Goal: Use online tool/utility: Utilize a website feature to perform a specific function

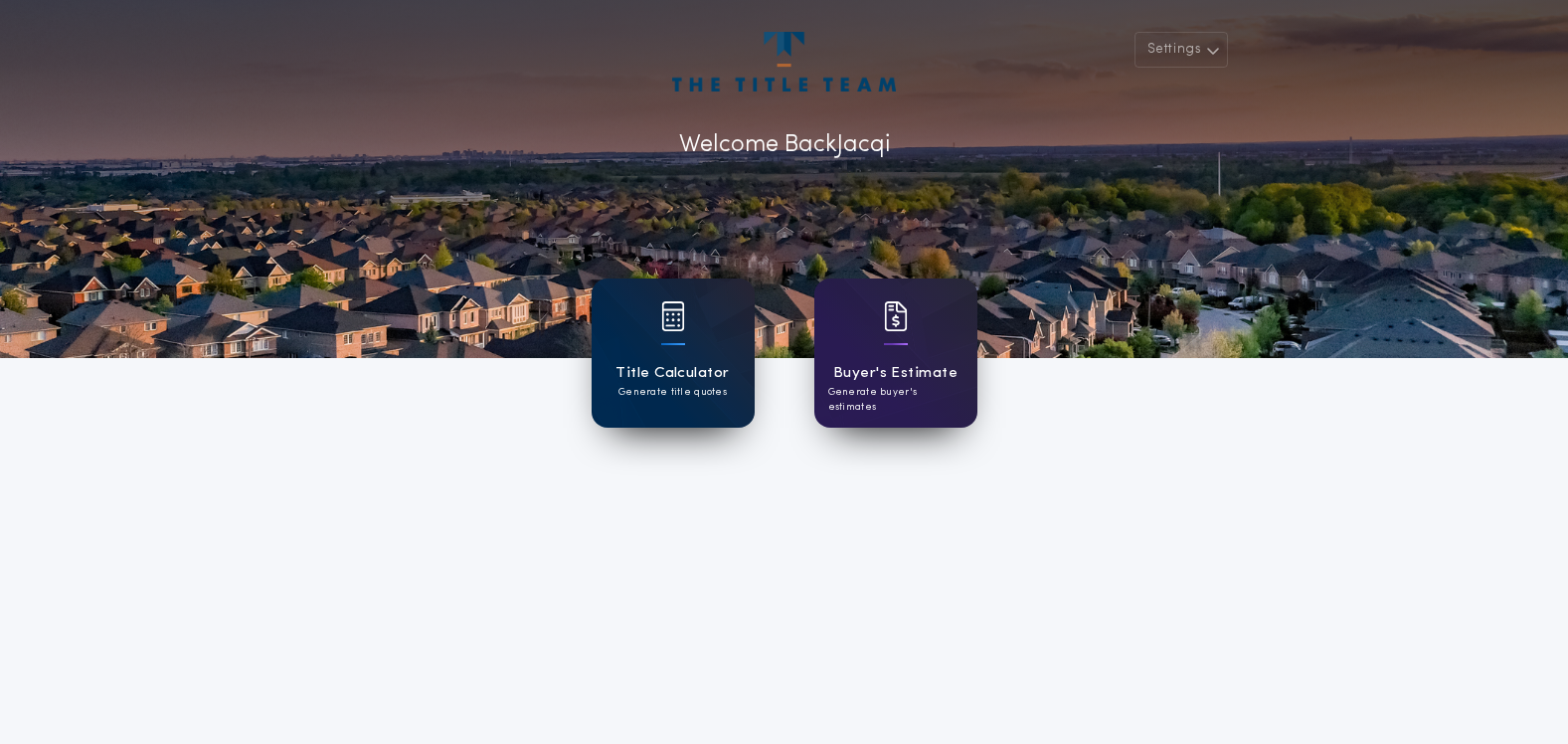
click at [684, 377] on h1 "Title Calculator" at bounding box center [672, 373] width 114 height 23
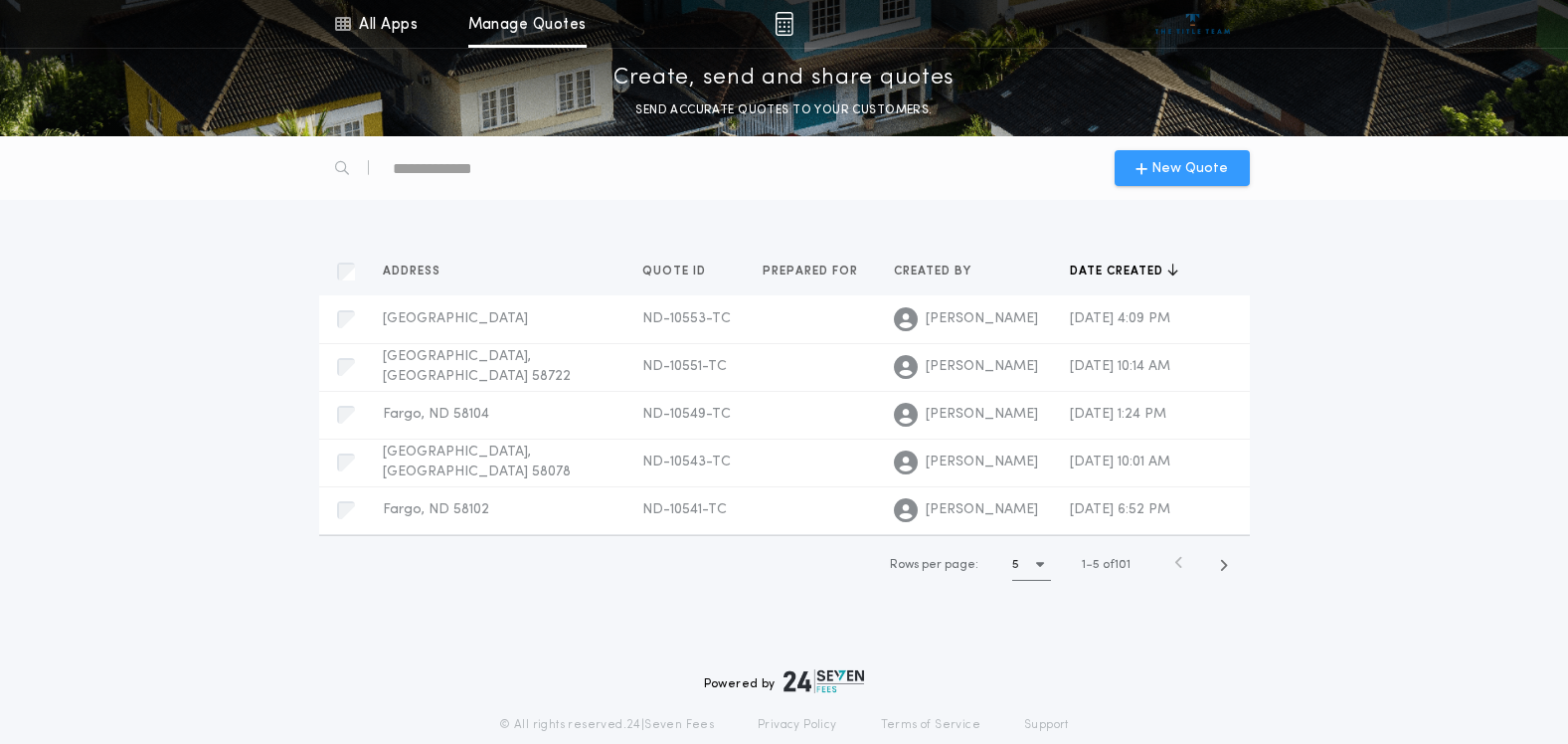
click at [1160, 177] on span "New Quote" at bounding box center [1189, 169] width 77 height 21
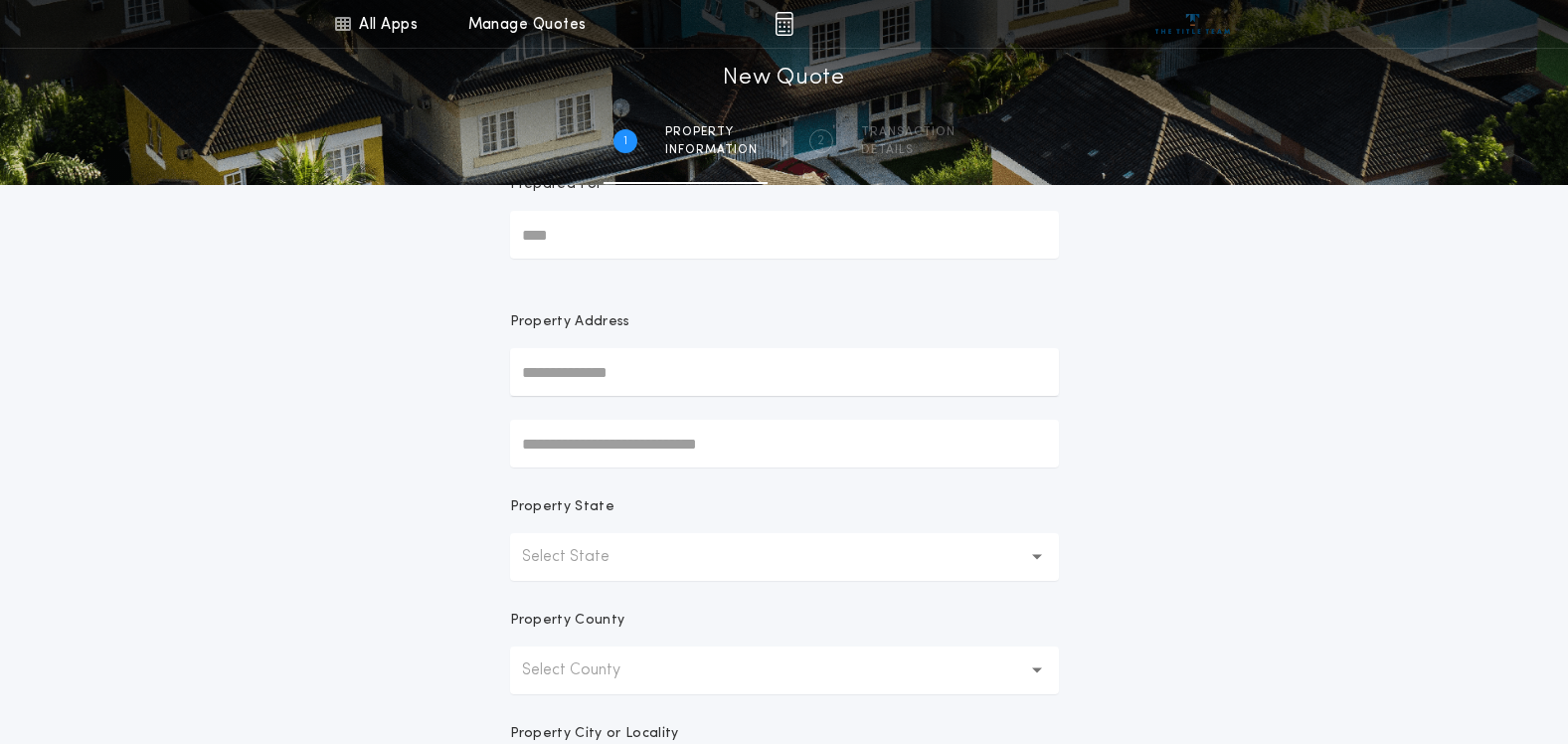
scroll to position [100, 0]
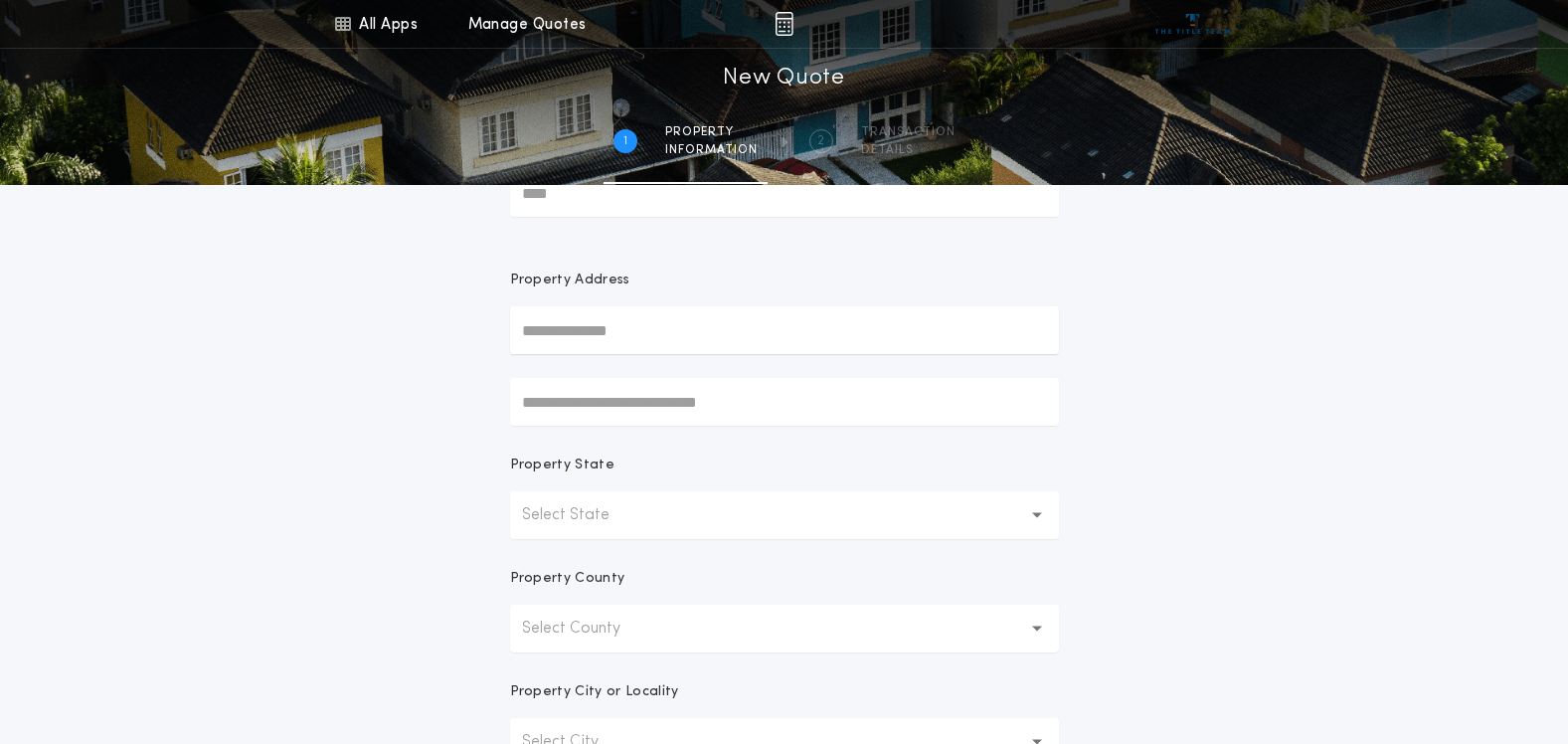
click at [802, 513] on button "Select State" at bounding box center [784, 516] width 548 height 48
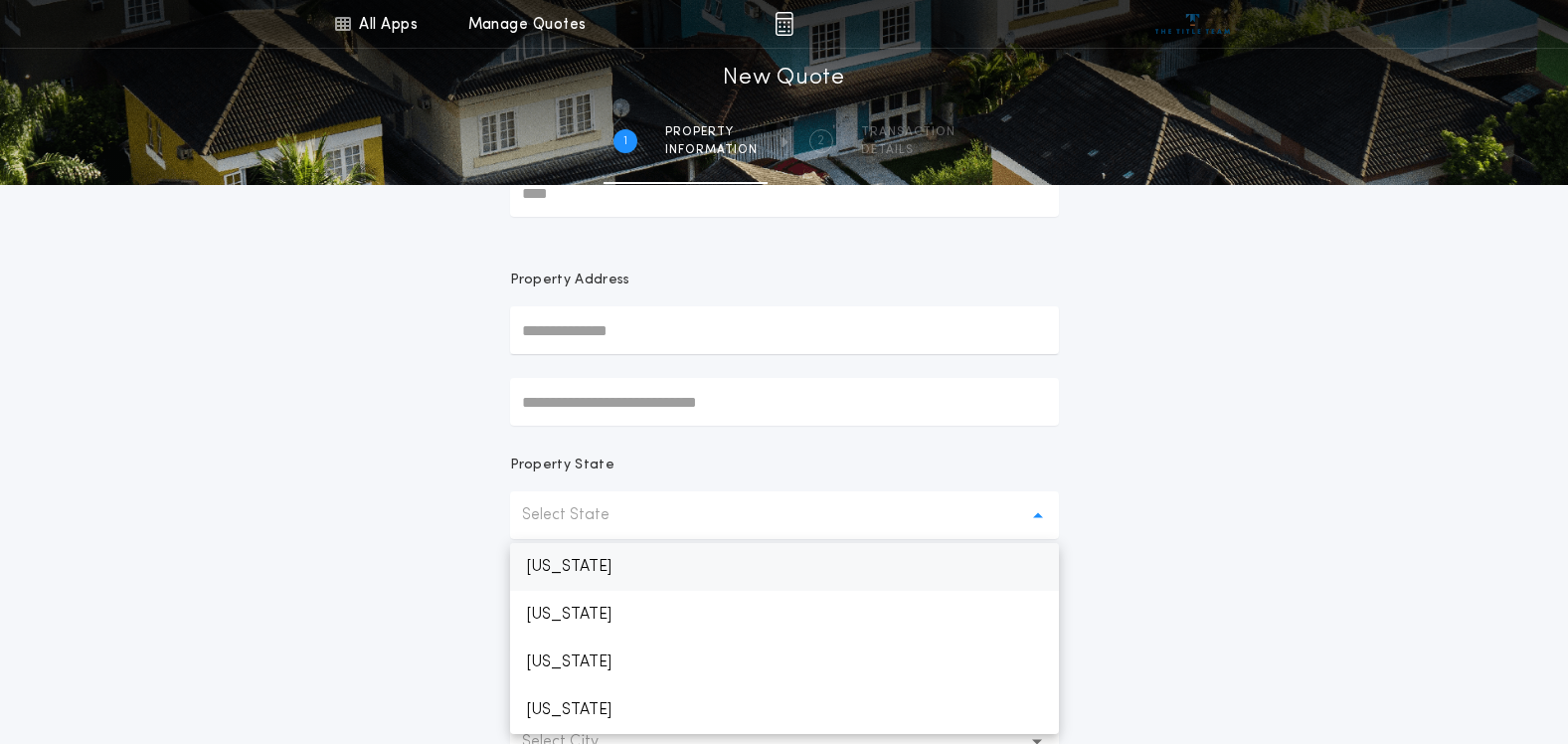
click at [661, 567] on p "[US_STATE]" at bounding box center [784, 567] width 548 height 48
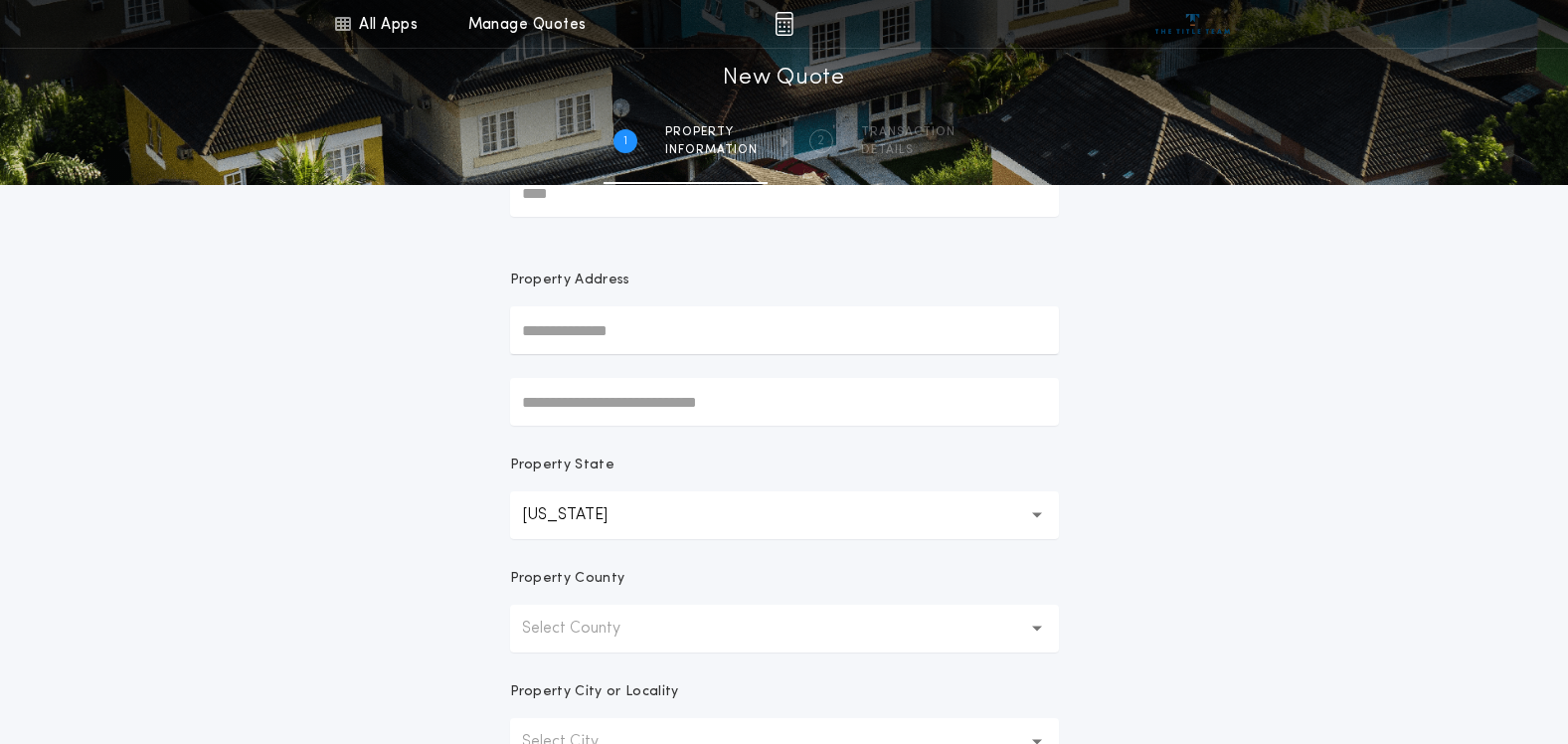
click at [657, 629] on button "Select County" at bounding box center [784, 628] width 548 height 48
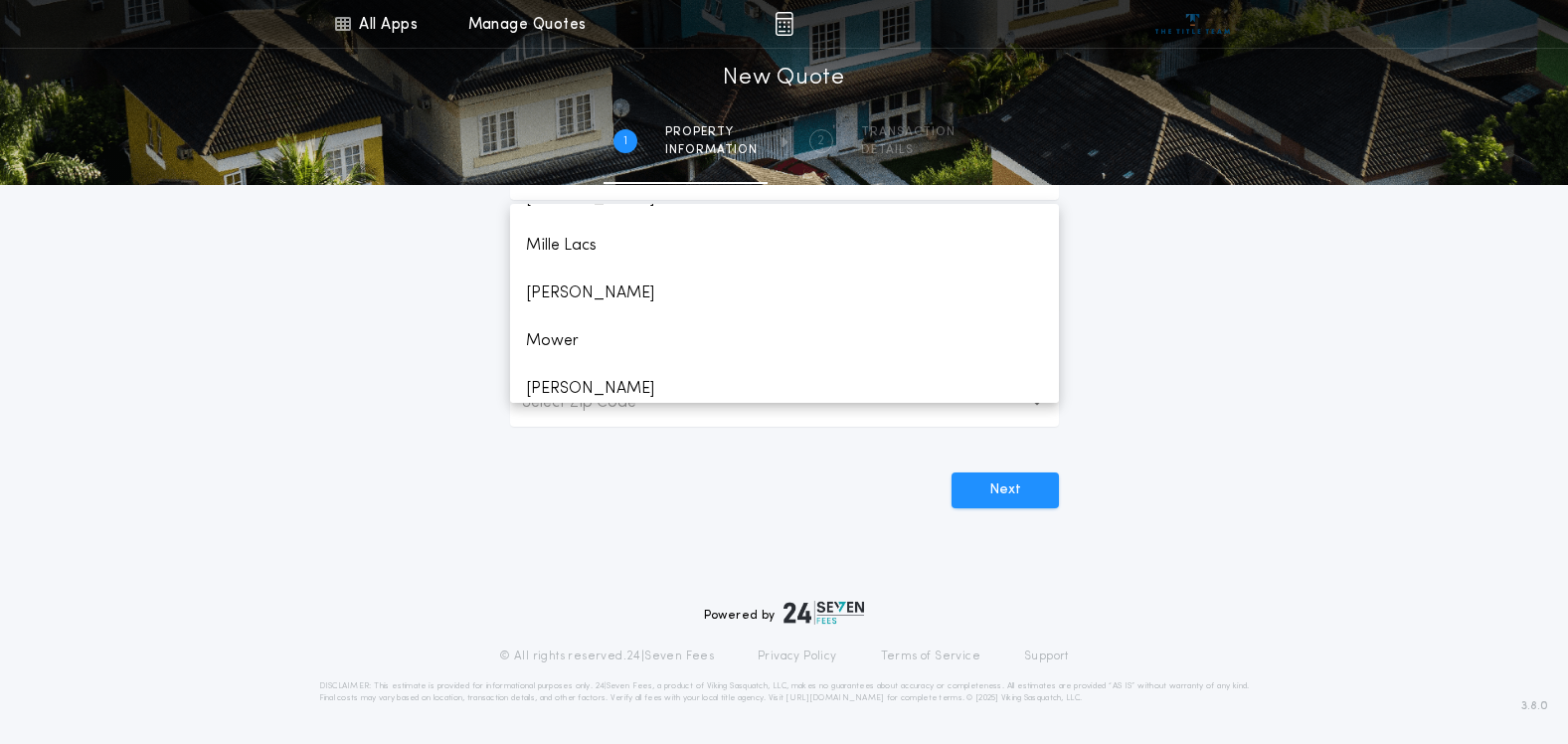
scroll to position [2486, 0]
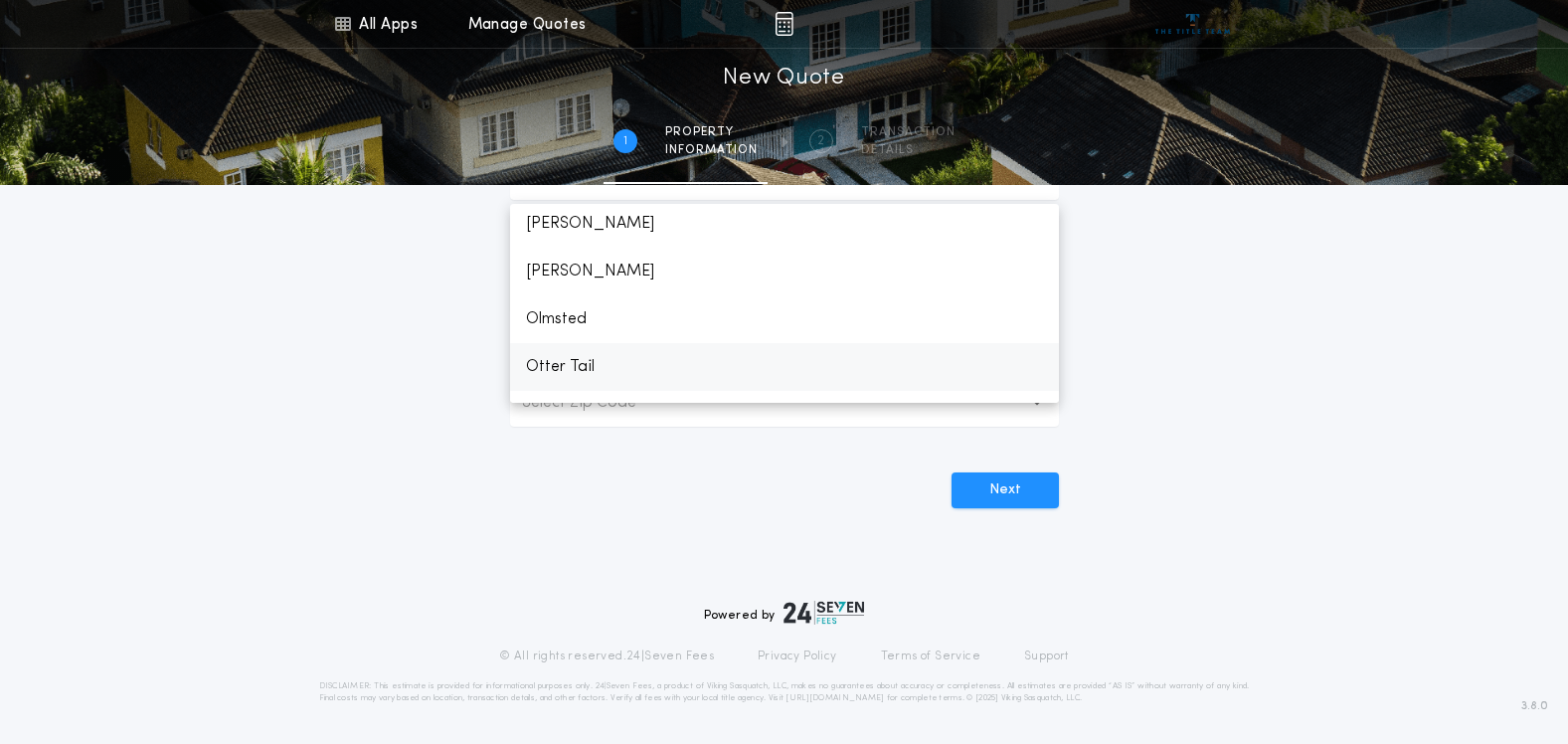
click at [579, 363] on p "Otter Tail" at bounding box center [784, 367] width 548 height 48
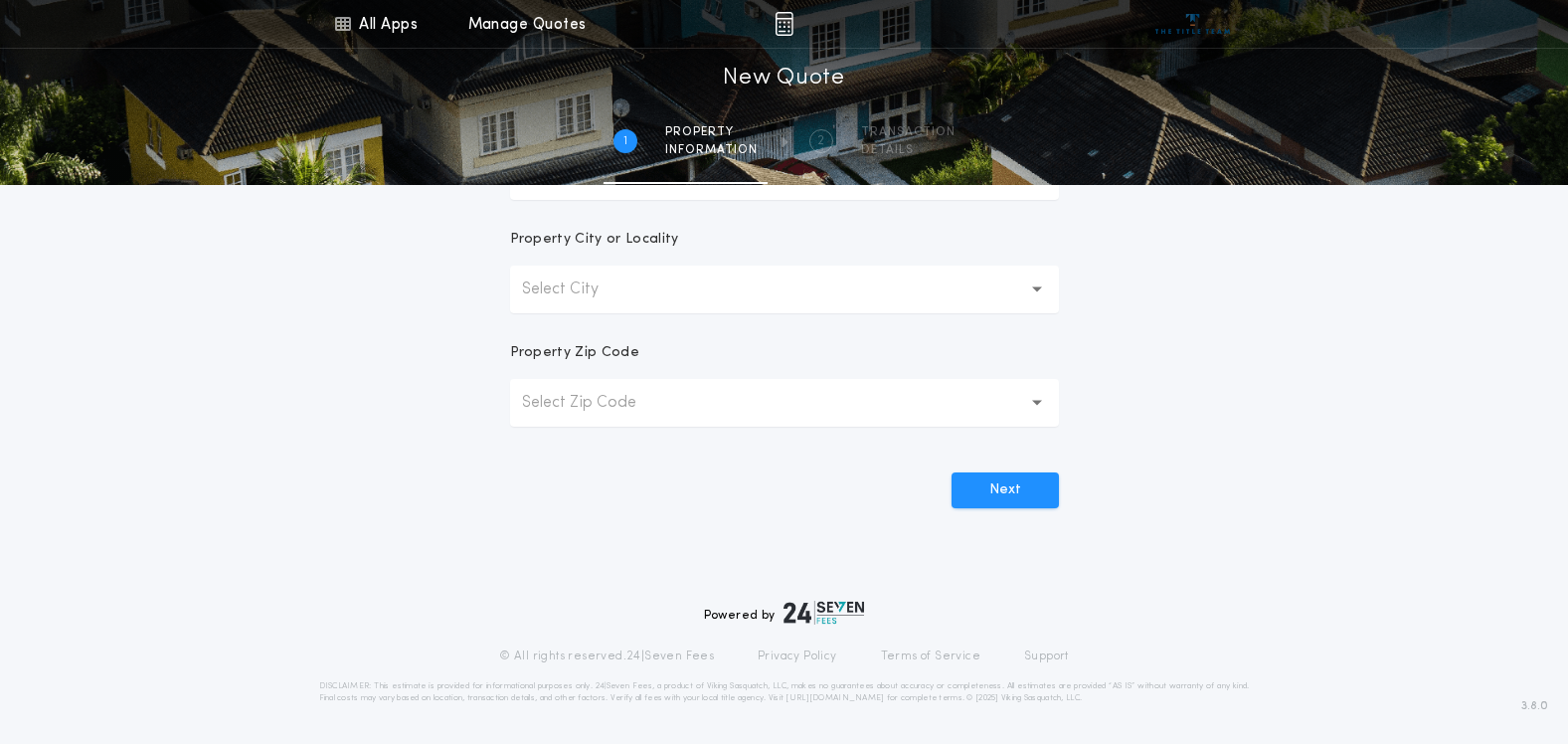
click at [629, 281] on button "Select City" at bounding box center [784, 289] width 548 height 48
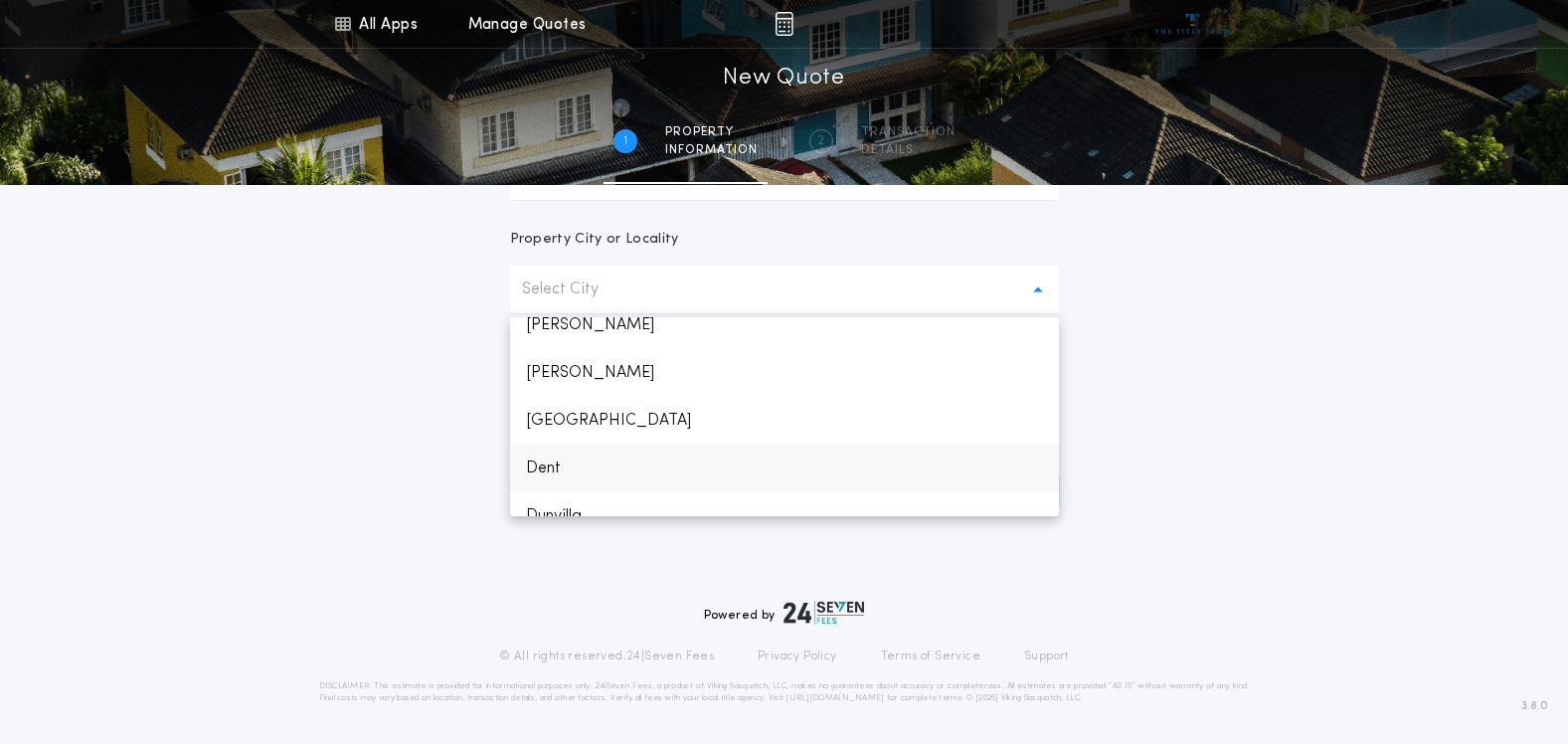
scroll to position [498, 0]
click at [566, 371] on p "Dent" at bounding box center [784, 369] width 548 height 48
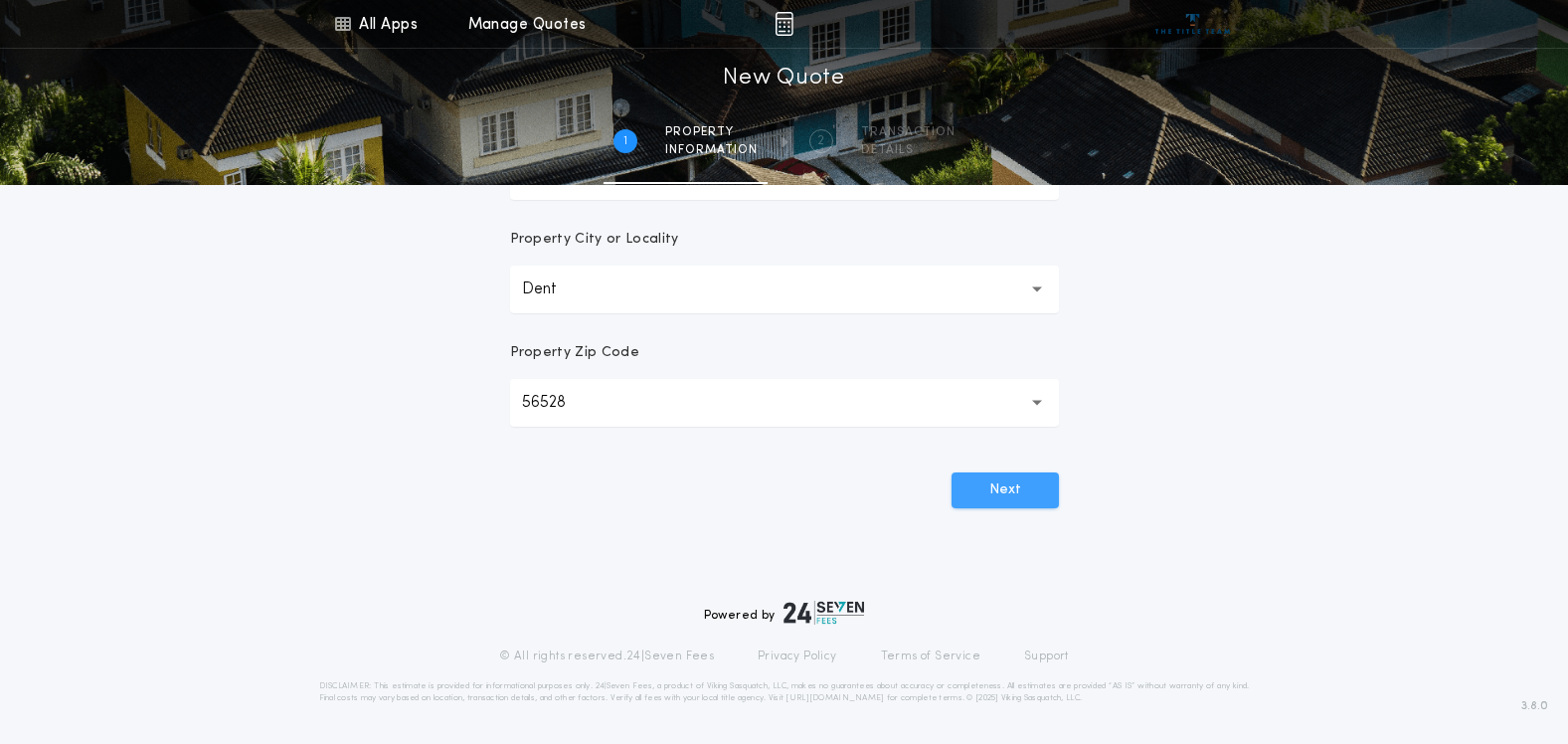
click at [1016, 489] on button "Next" at bounding box center [1005, 491] width 108 height 36
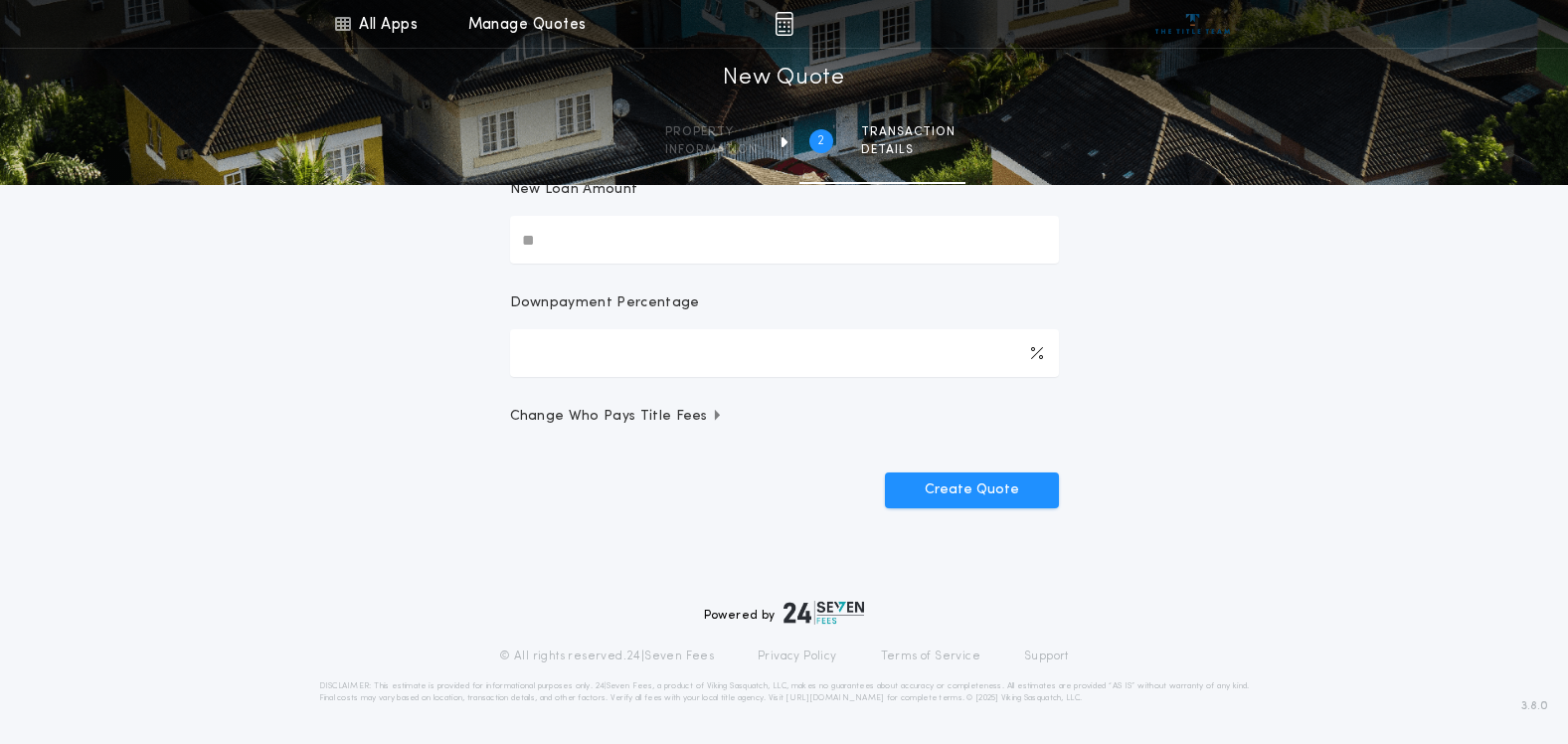
scroll to position [0, 0]
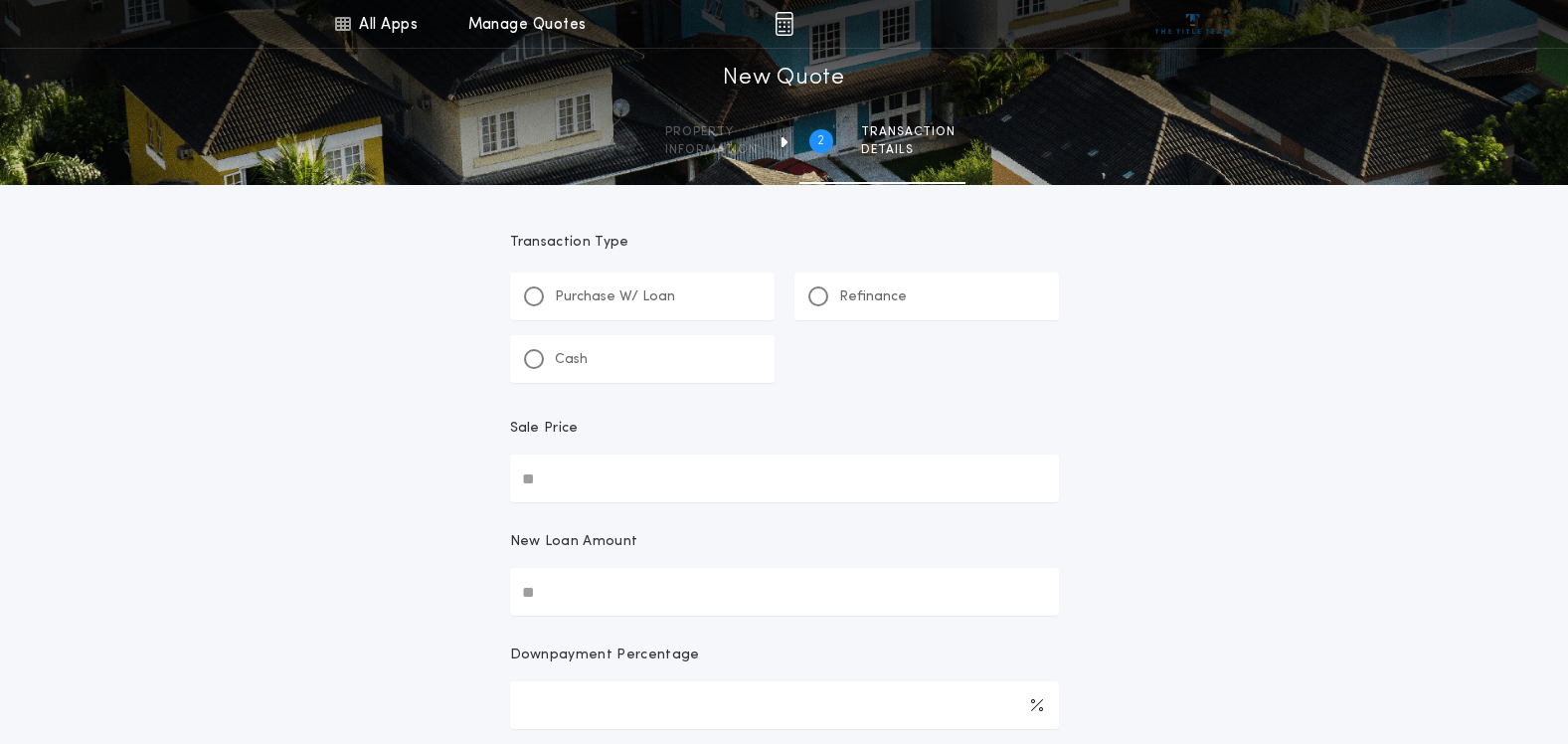
click at [897, 300] on p "Refinance" at bounding box center [873, 297] width 68 height 20
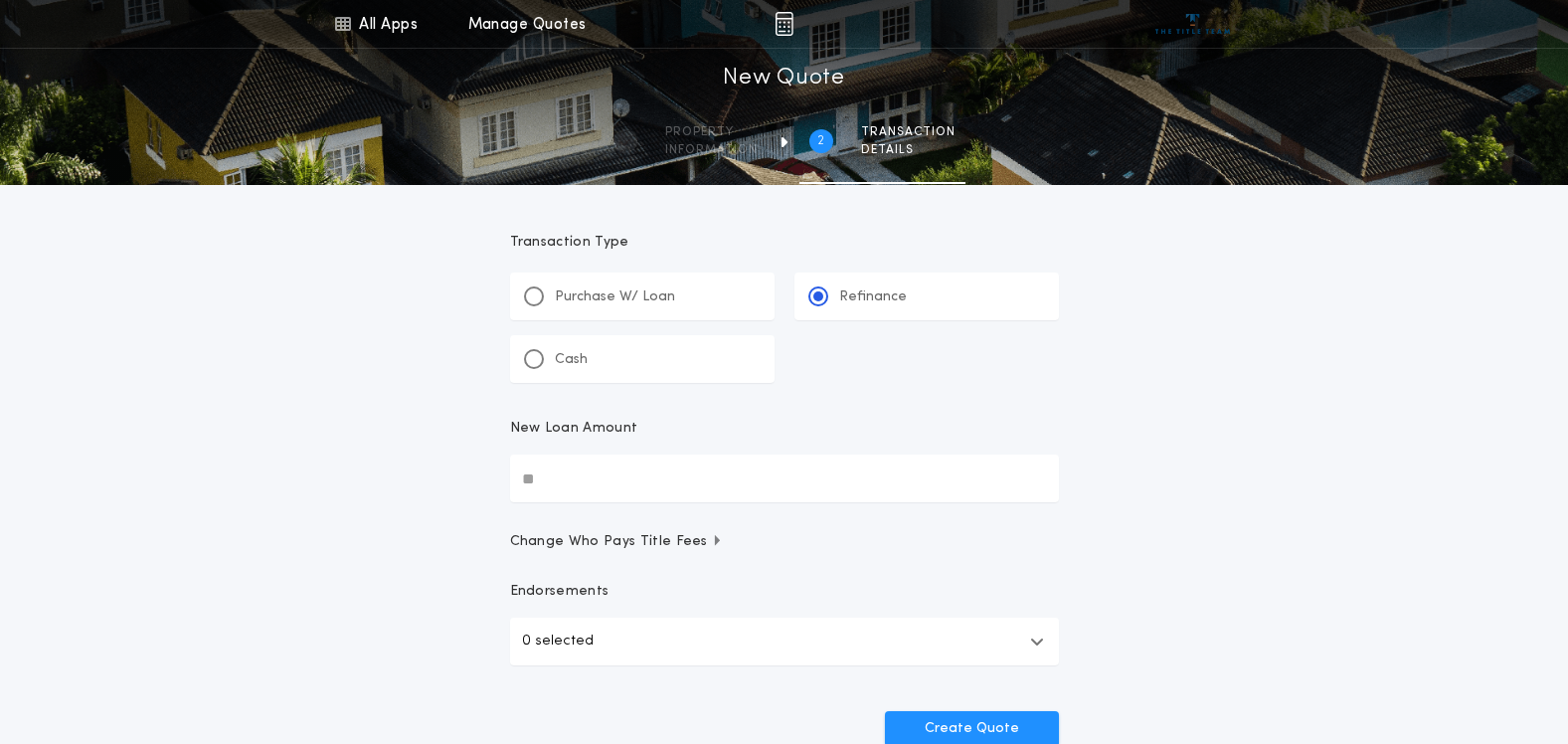
click at [620, 463] on input "New Loan Amount" at bounding box center [784, 479] width 548 height 48
type input "*******"
click at [1228, 454] on div "All Apps Title Calculator Buyer's Estimate Menu All Apps Manage Quotes 2 /2 New…" at bounding box center [784, 412] width 1568 height 824
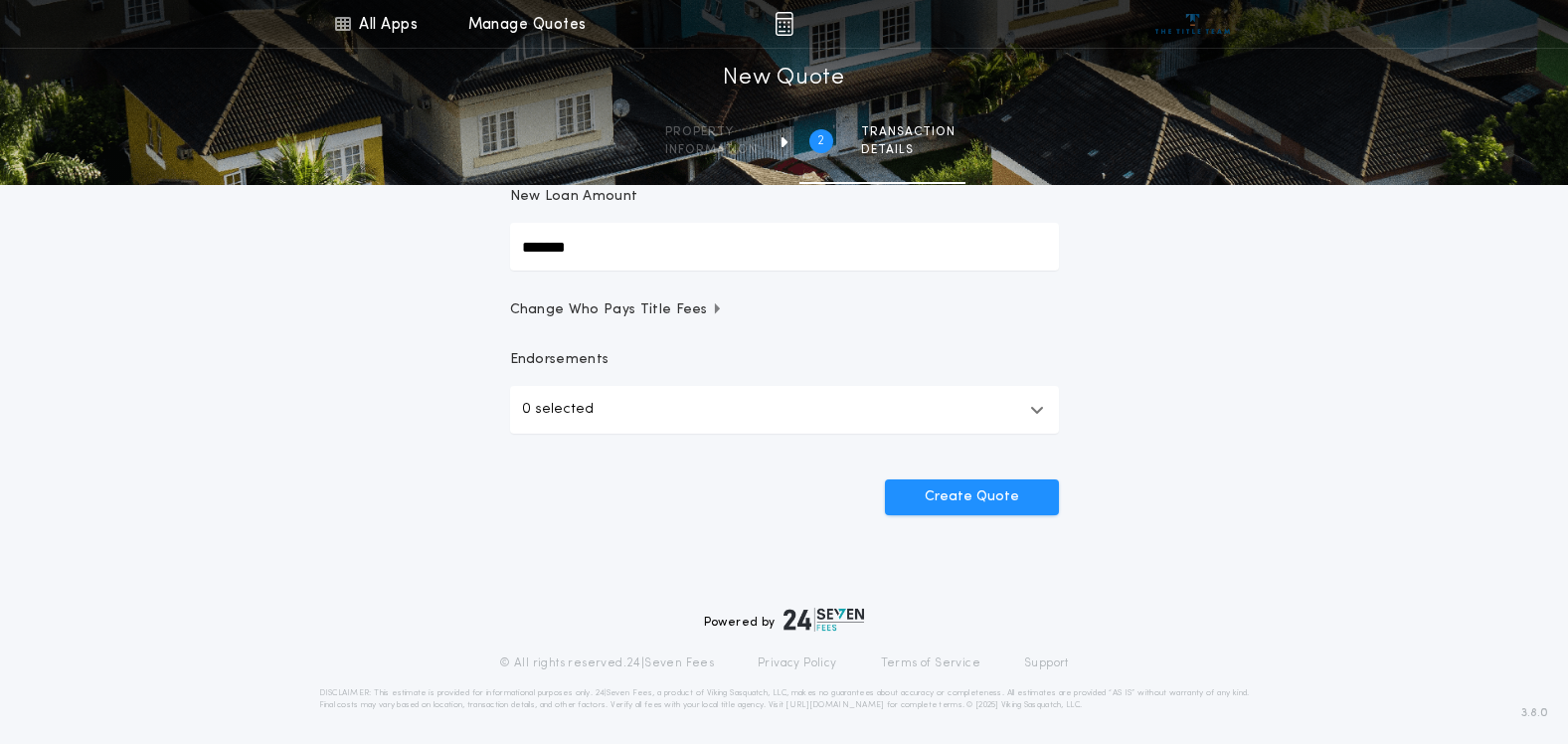
scroll to position [238, 0]
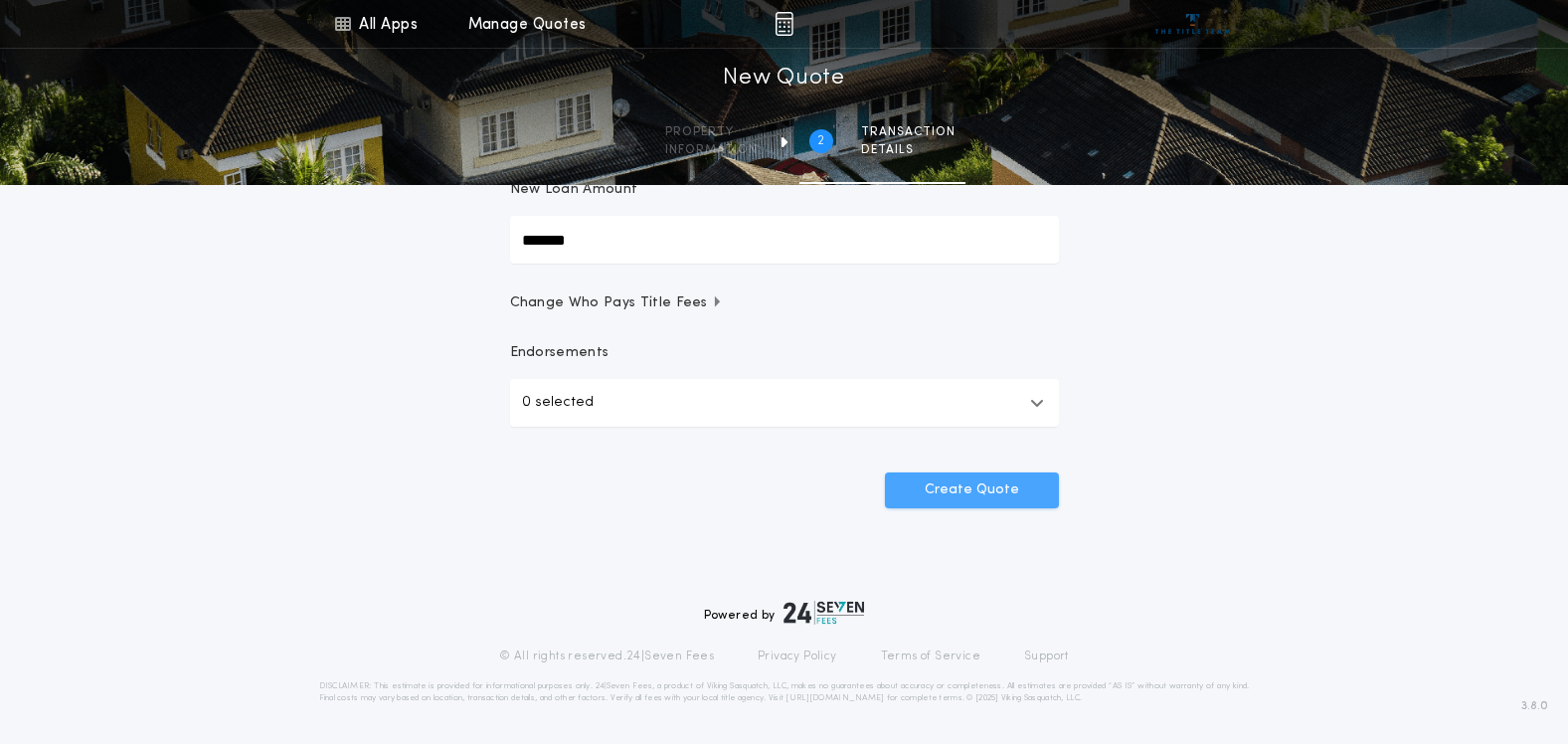
click at [1039, 486] on button "Create Quote" at bounding box center [972, 491] width 174 height 36
